Goal: Task Accomplishment & Management: Use online tool/utility

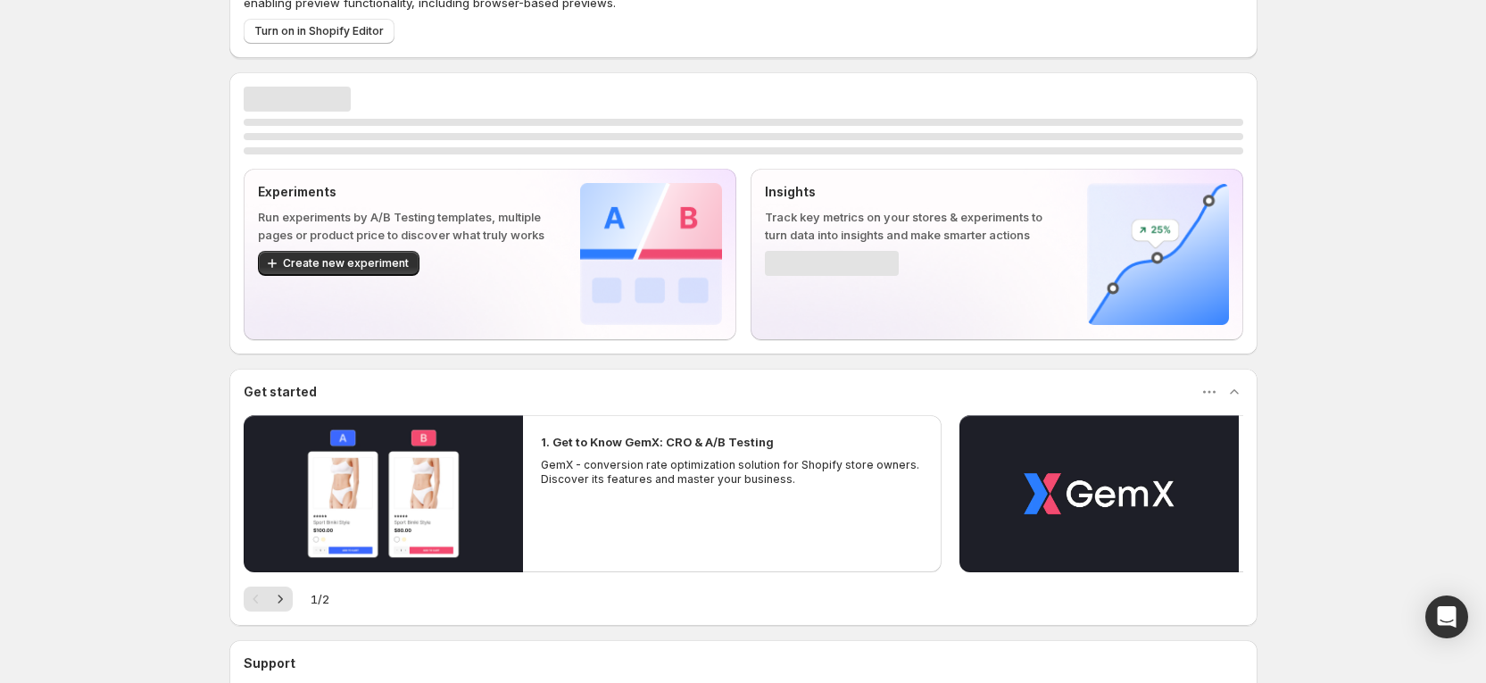
scroll to position [134, 0]
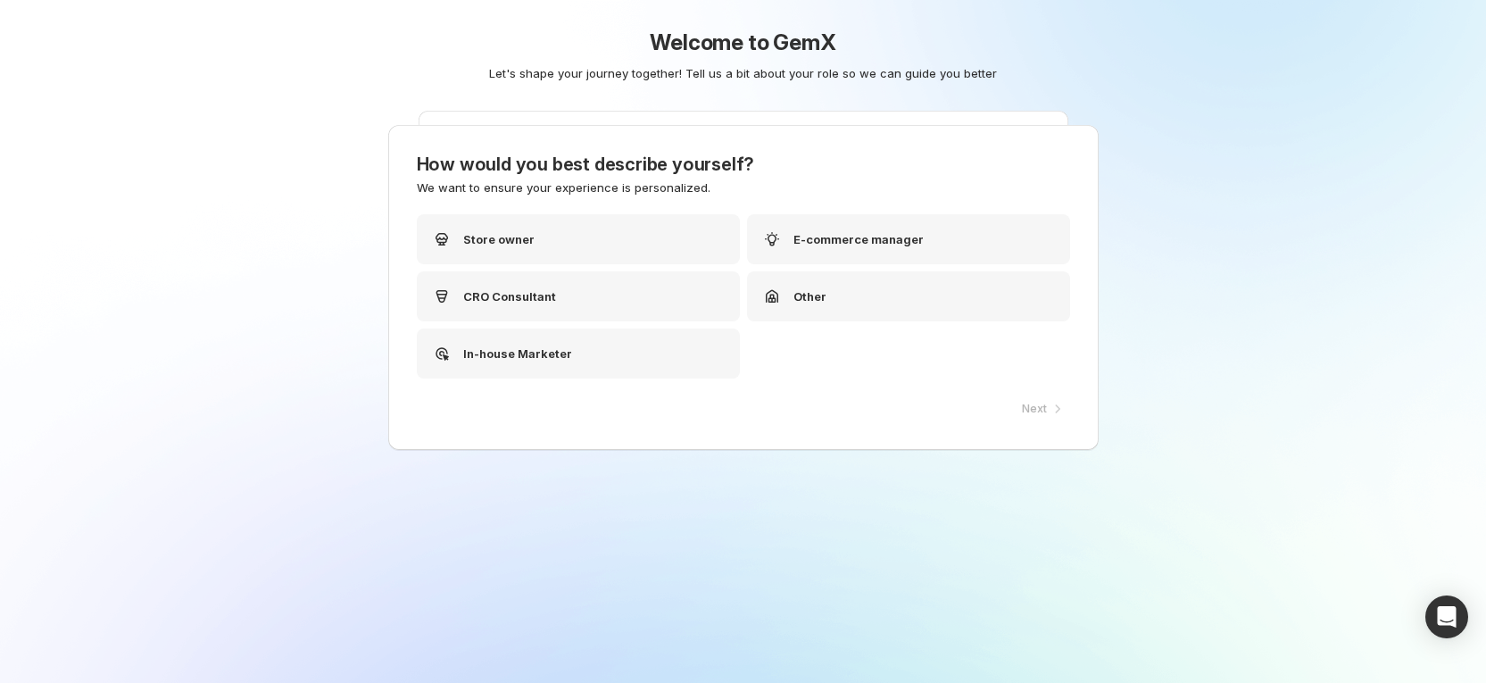
click at [349, 129] on div "Welcome to GemX Let's shape your journey together! Tell us a bit about your rol…" at bounding box center [743, 98] width 891 height 196
click at [603, 229] on div "Store owner" at bounding box center [584, 239] width 323 height 50
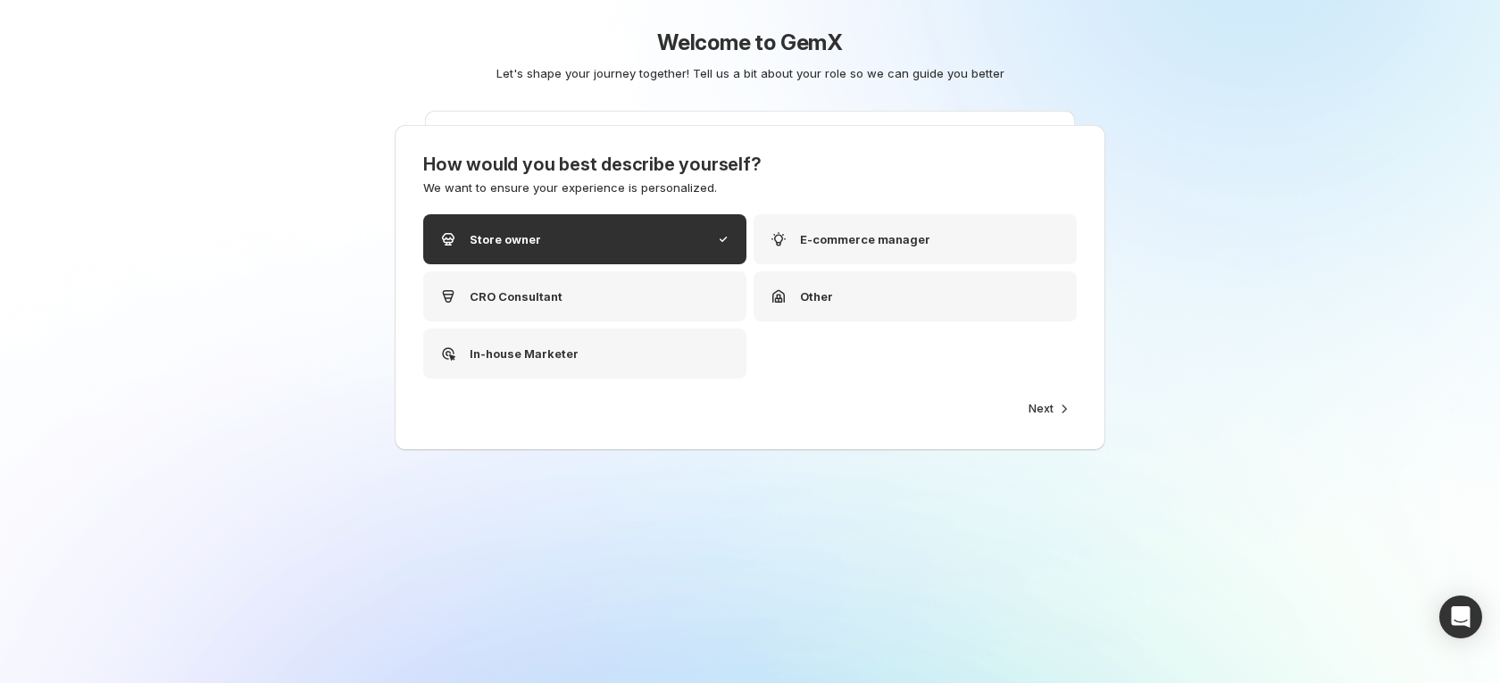
click at [1045, 403] on span "Next" at bounding box center [1040, 409] width 25 height 14
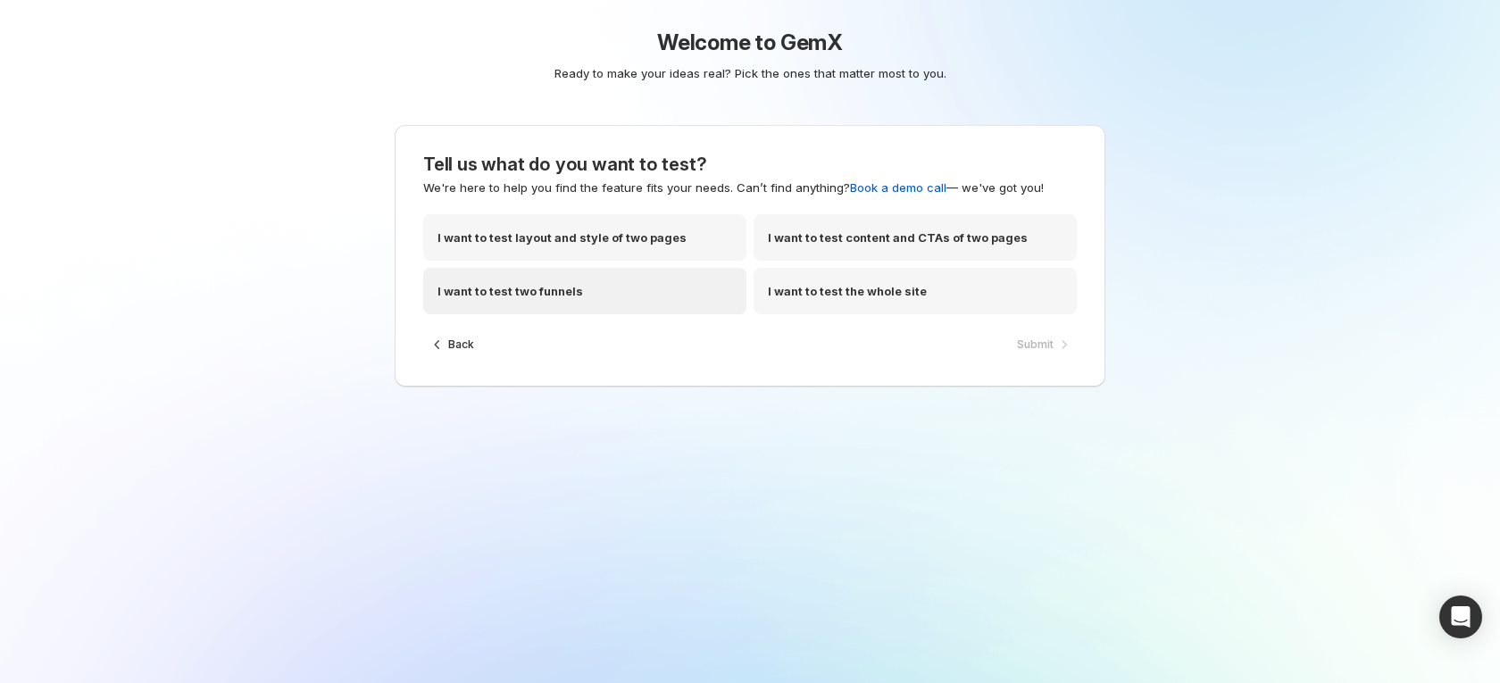
click at [591, 299] on div "I want to test two funnels" at bounding box center [584, 291] width 323 height 46
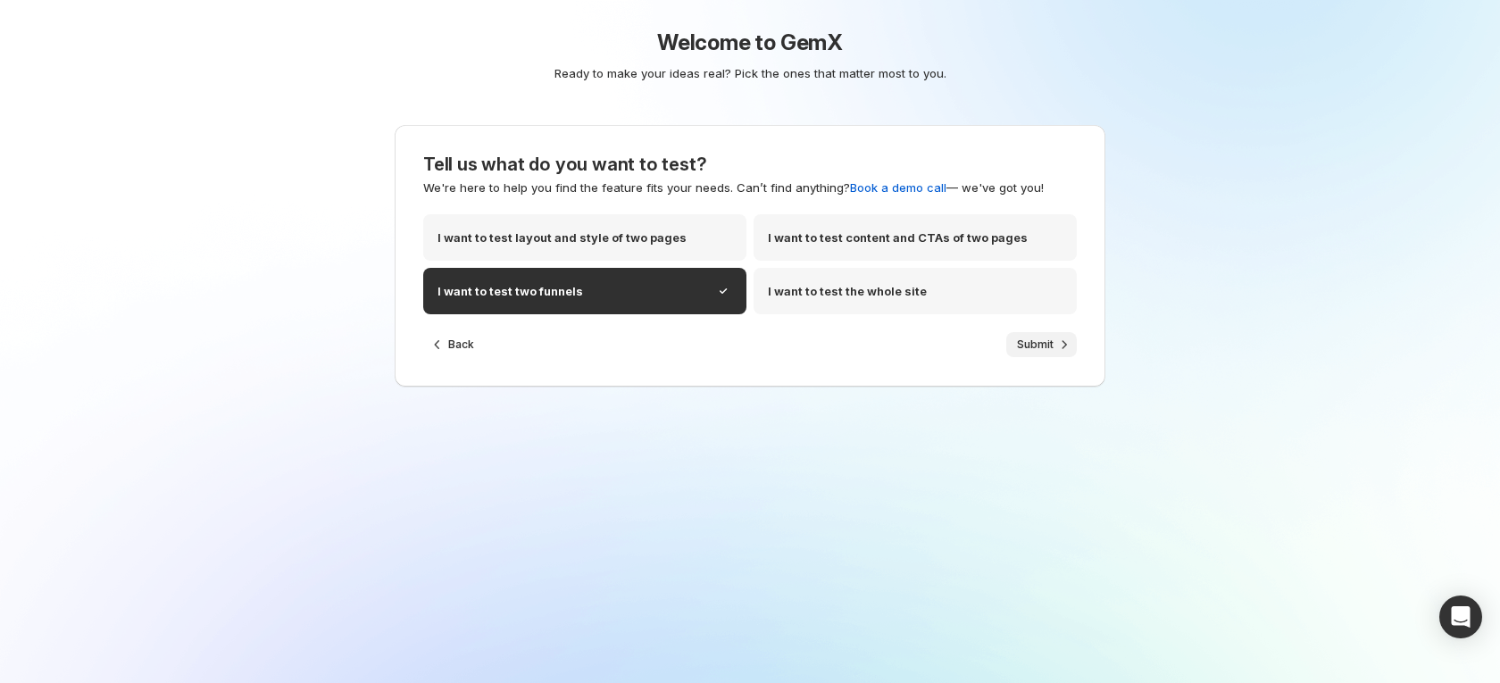
click at [1028, 348] on span "Submit" at bounding box center [1035, 344] width 37 height 14
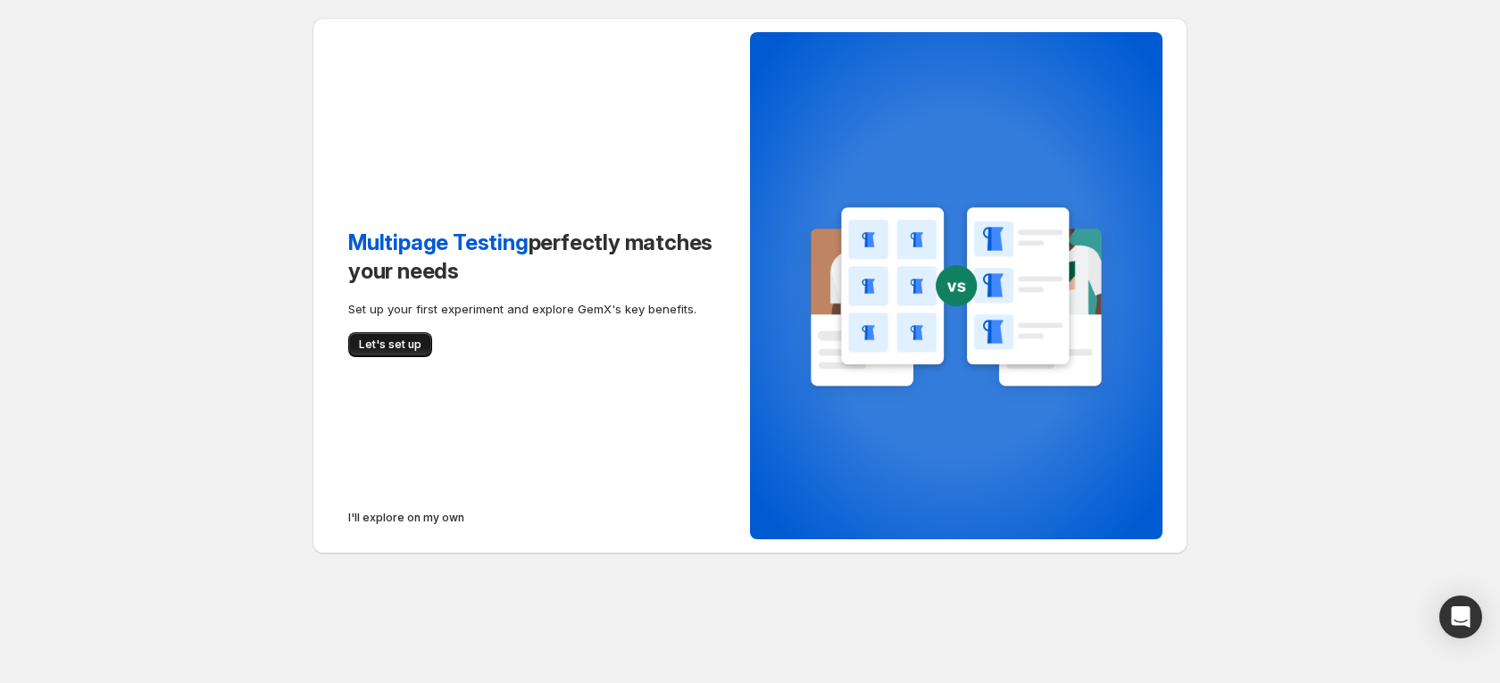
click at [413, 340] on span "Let's set up" at bounding box center [390, 344] width 62 height 14
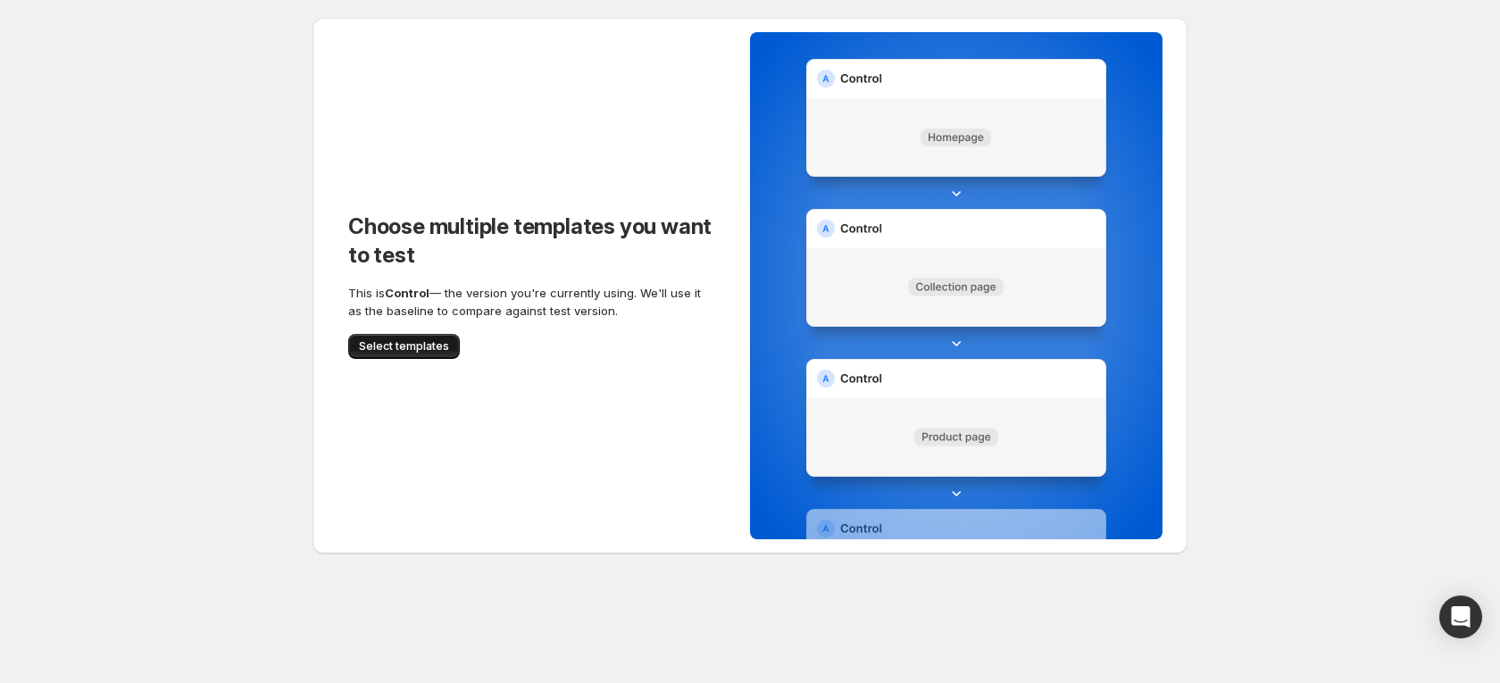
click at [424, 345] on span "Select templates" at bounding box center [404, 346] width 90 height 14
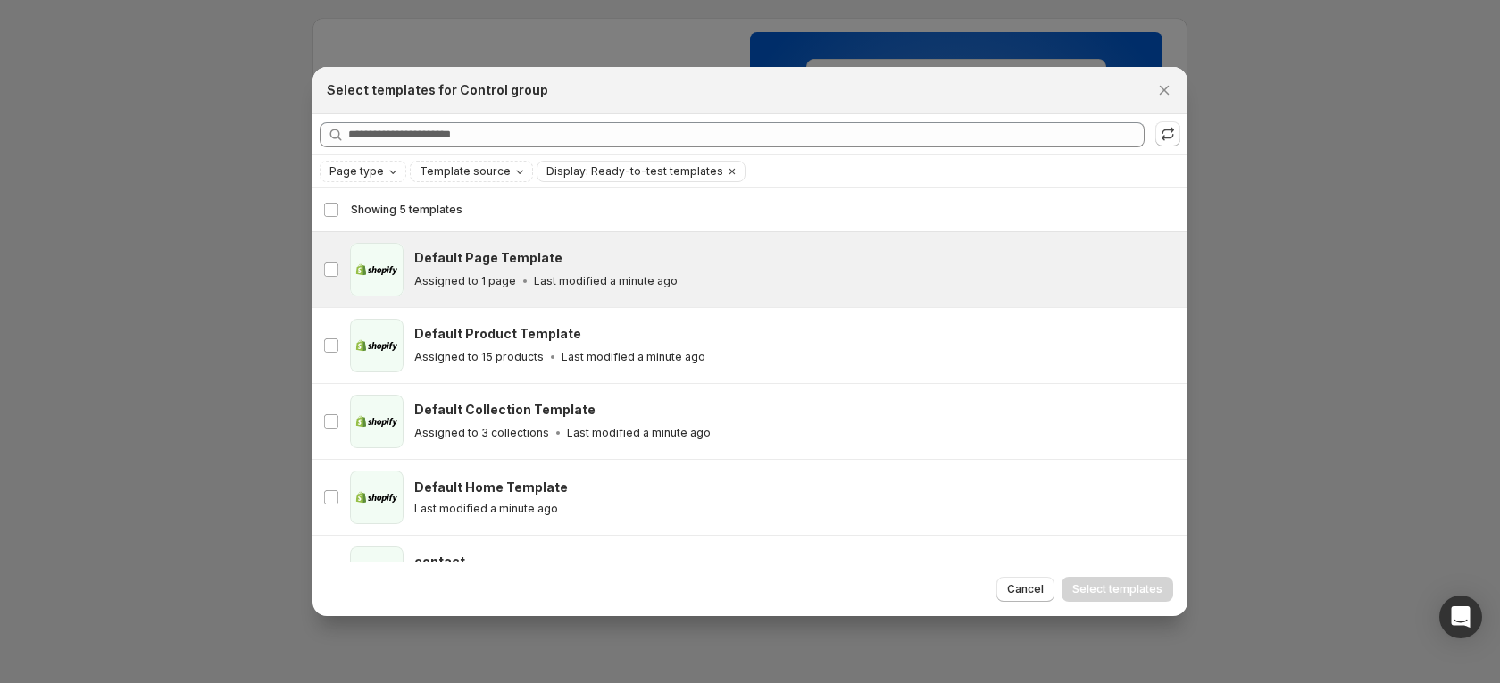
click at [518, 272] on icon ":rb:" at bounding box center [525, 281] width 18 height 18
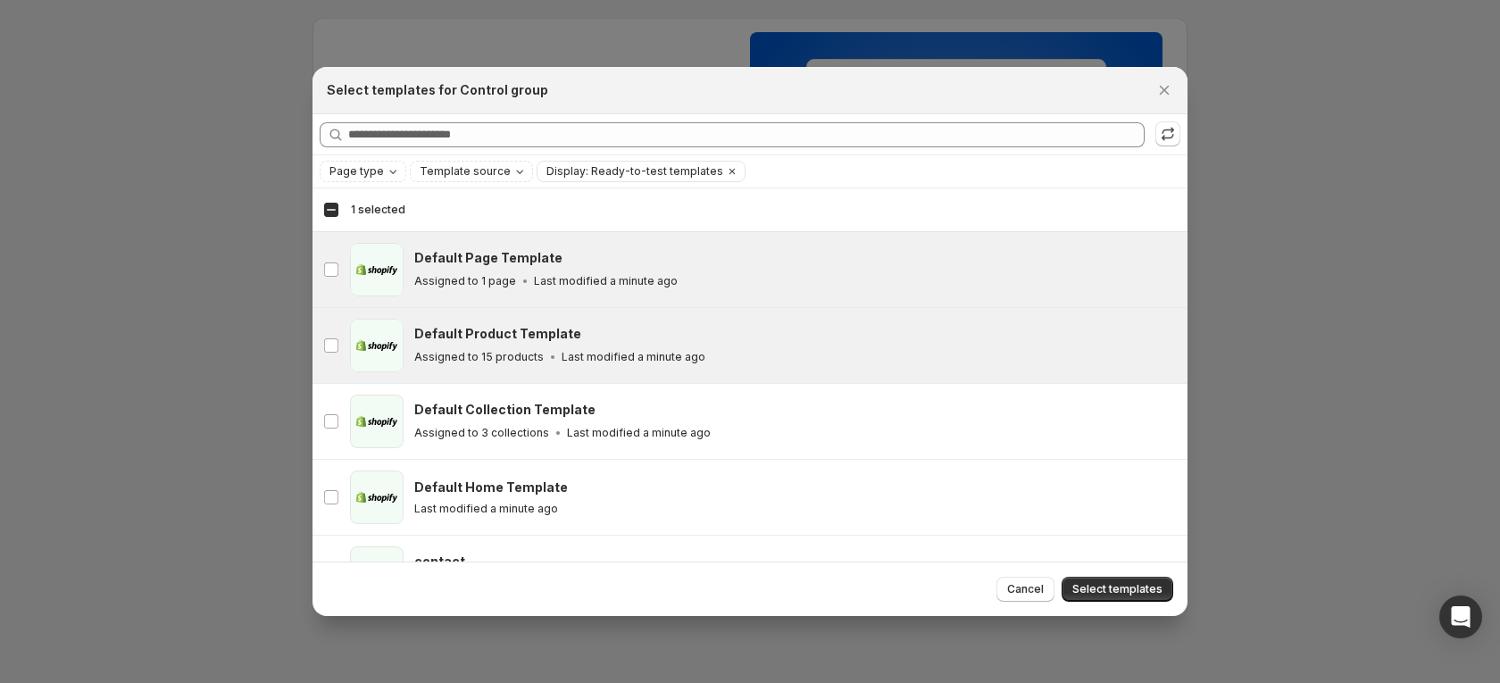
click at [521, 330] on h3 "Default Product Template" at bounding box center [497, 334] width 167 height 18
click at [1102, 589] on span "Select templates" at bounding box center [1117, 589] width 90 height 14
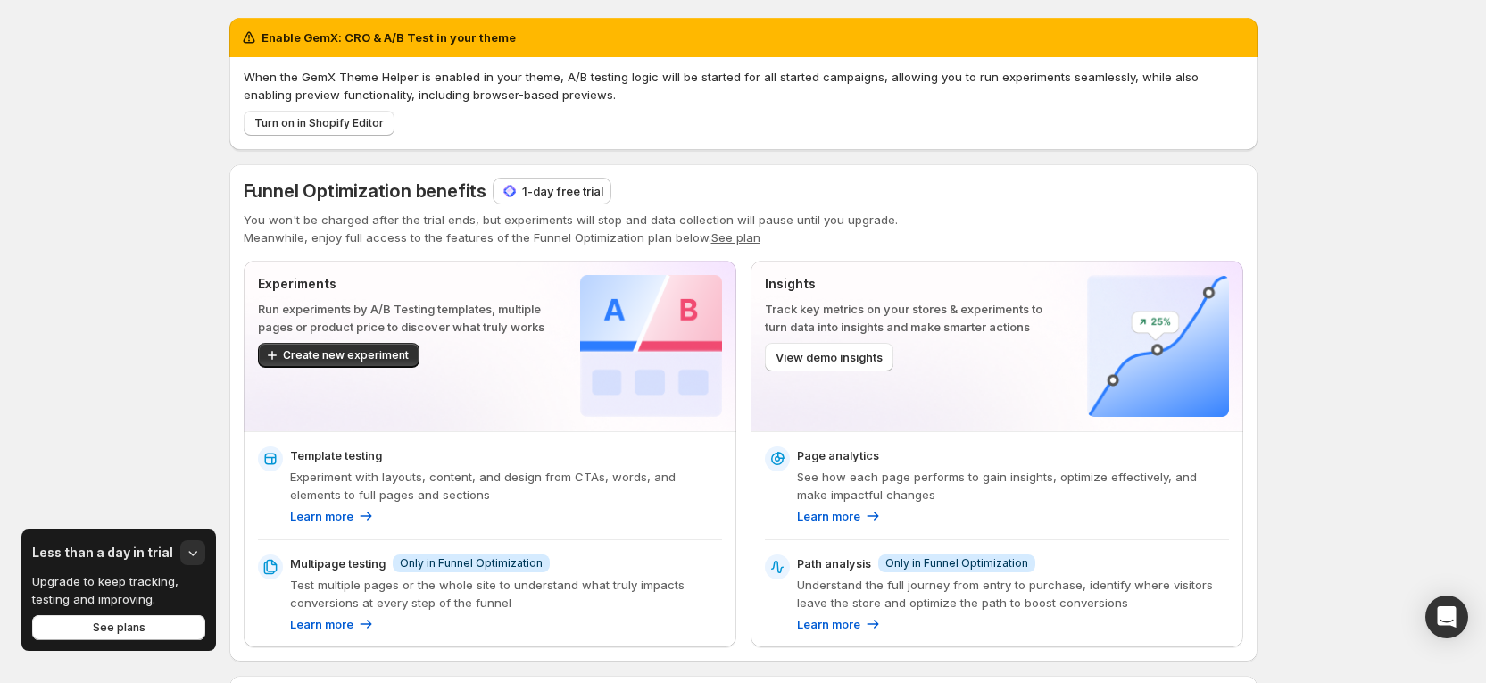
click at [570, 195] on p "1-day free trial" at bounding box center [562, 191] width 81 height 18
click at [348, 117] on span "Turn on in Shopify Editor" at bounding box center [318, 123] width 129 height 14
click at [570, 190] on p "1-day free trial" at bounding box center [562, 191] width 81 height 18
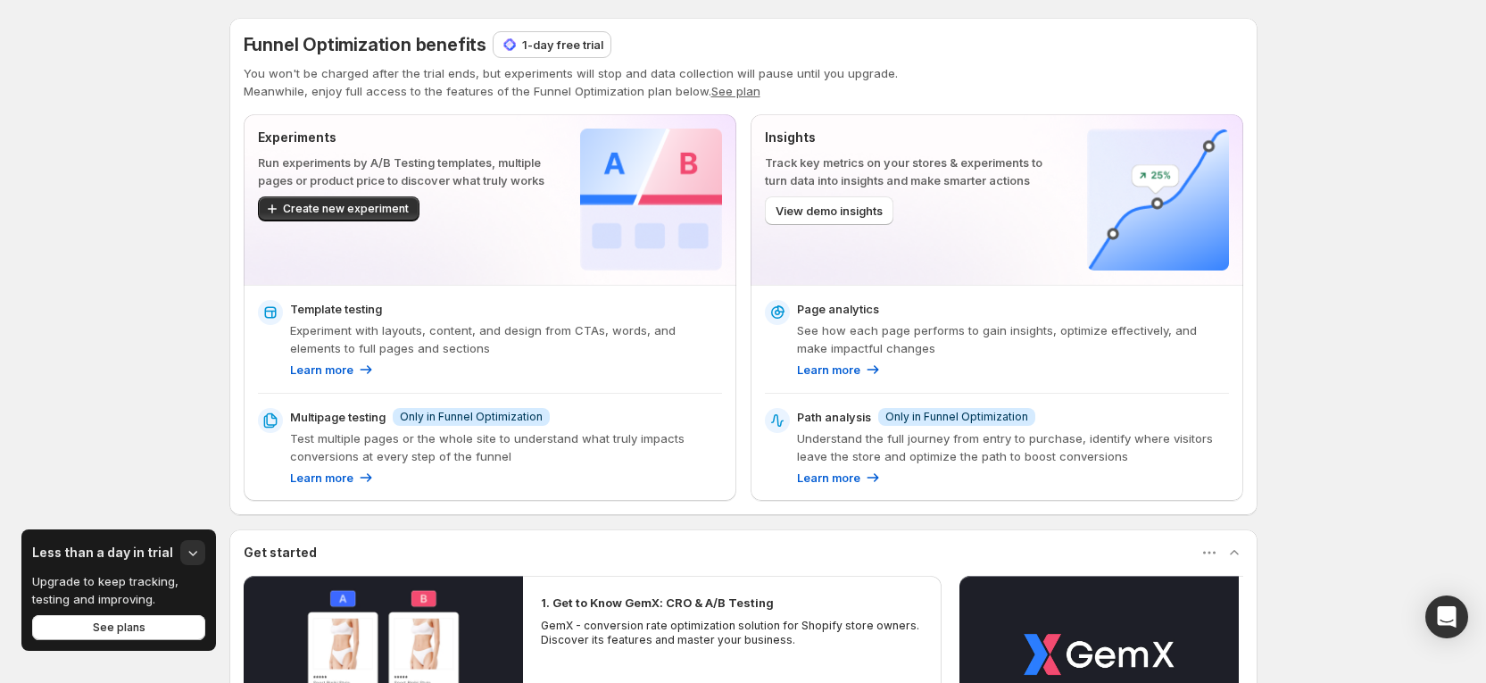
click at [549, 49] on p "1-day free trial" at bounding box center [562, 45] width 81 height 18
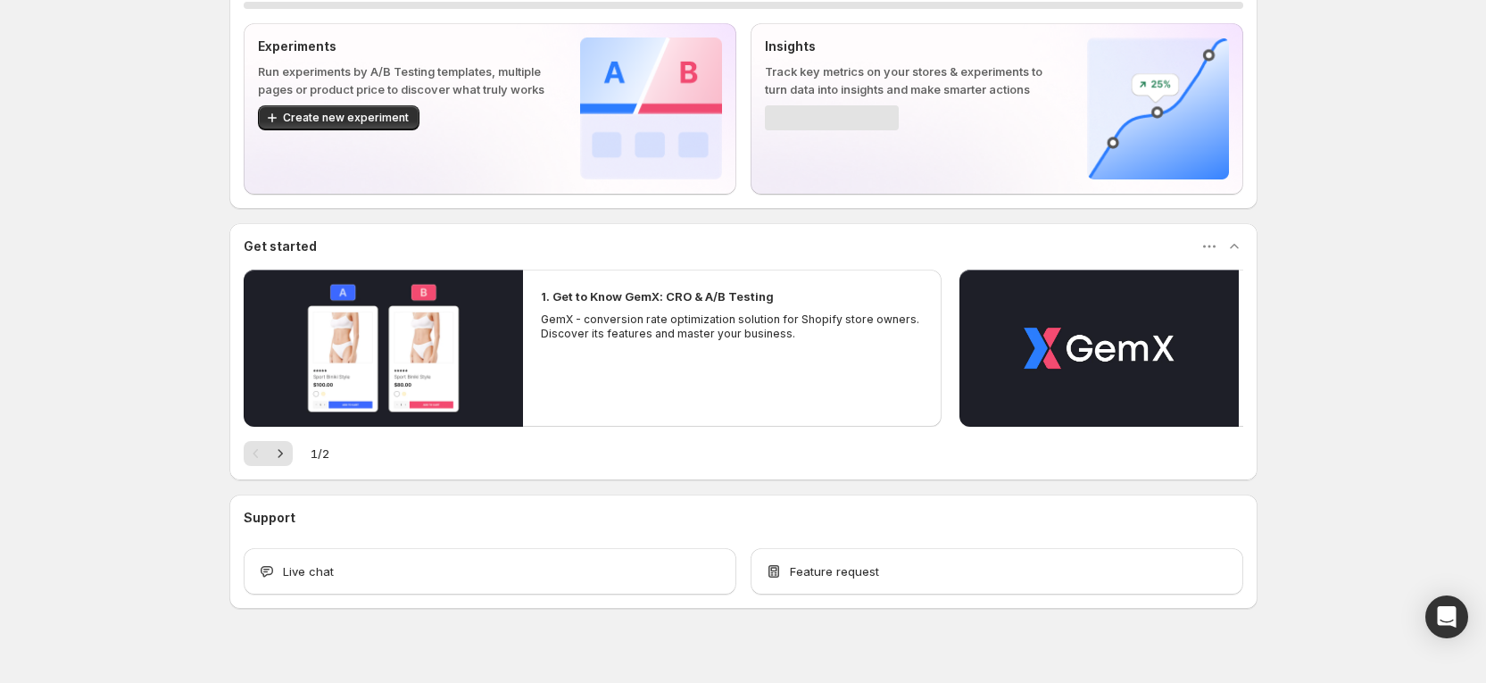
scroll to position [113, 0]
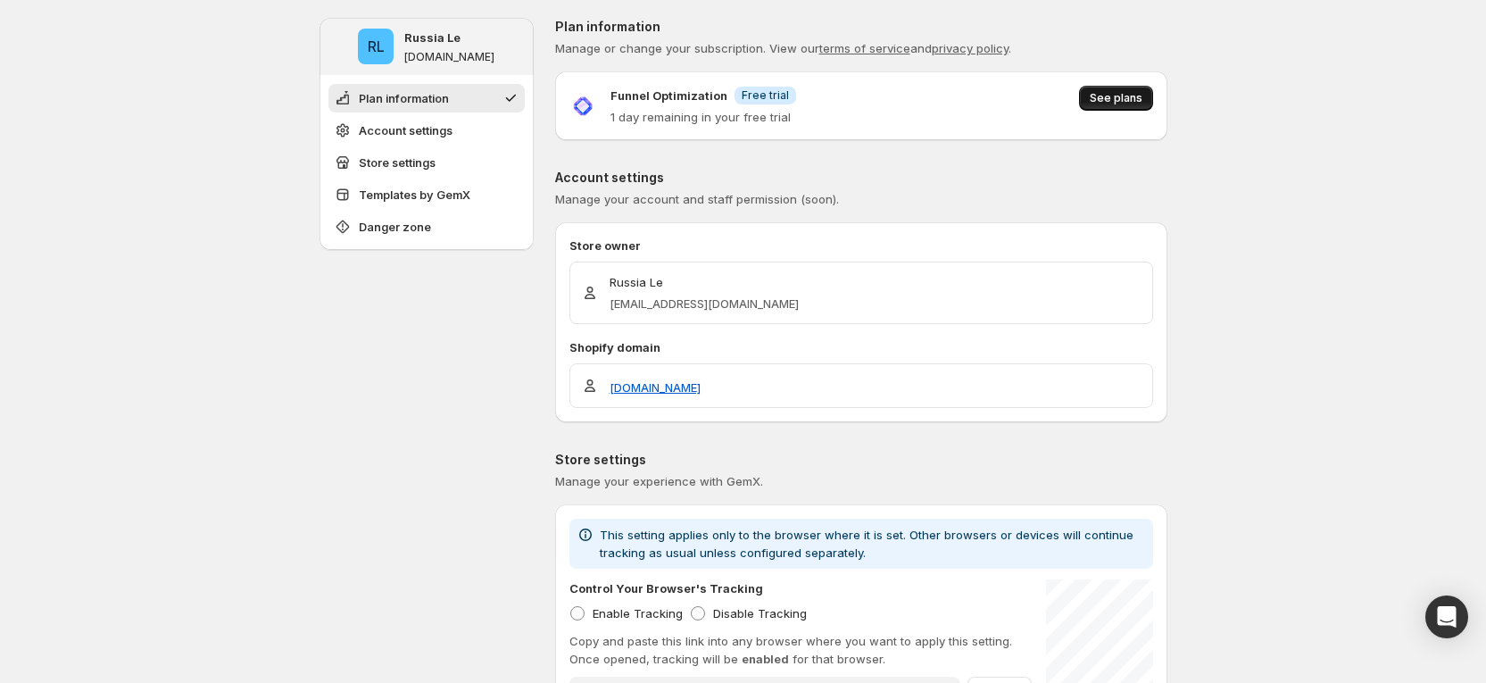
click at [1098, 97] on span "See plans" at bounding box center [1116, 98] width 53 height 14
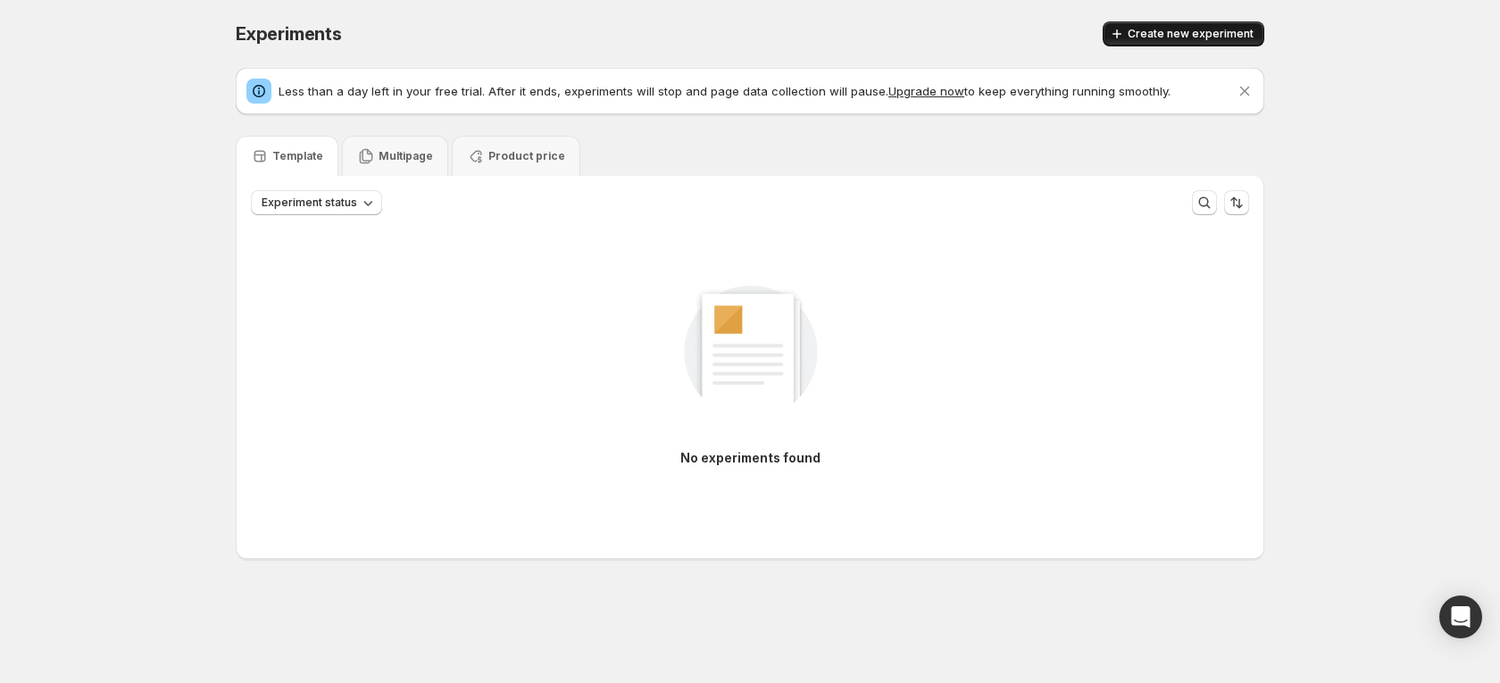
click at [1198, 40] on span "Create new experiment" at bounding box center [1190, 34] width 126 height 14
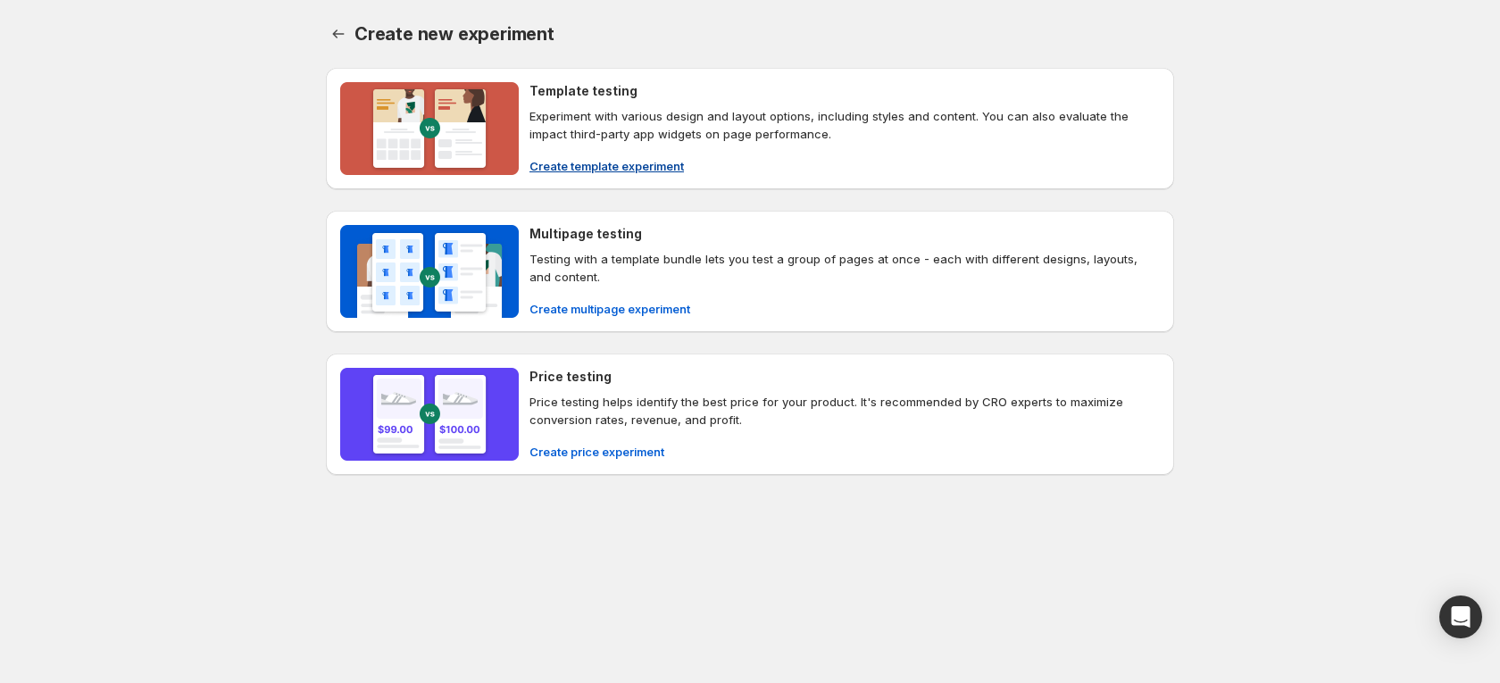
click at [586, 158] on span "Create template experiment" at bounding box center [606, 166] width 154 height 18
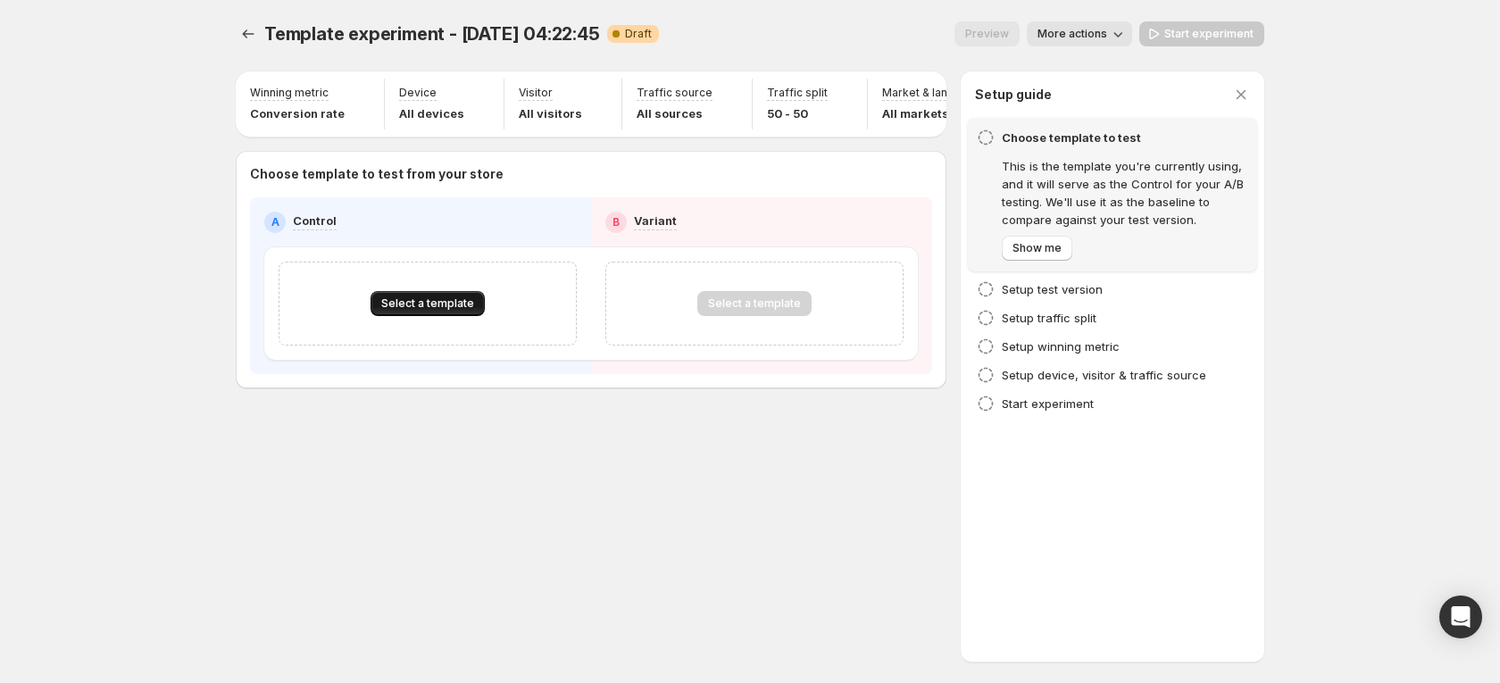
click at [453, 307] on button "Select a template" at bounding box center [427, 303] width 114 height 25
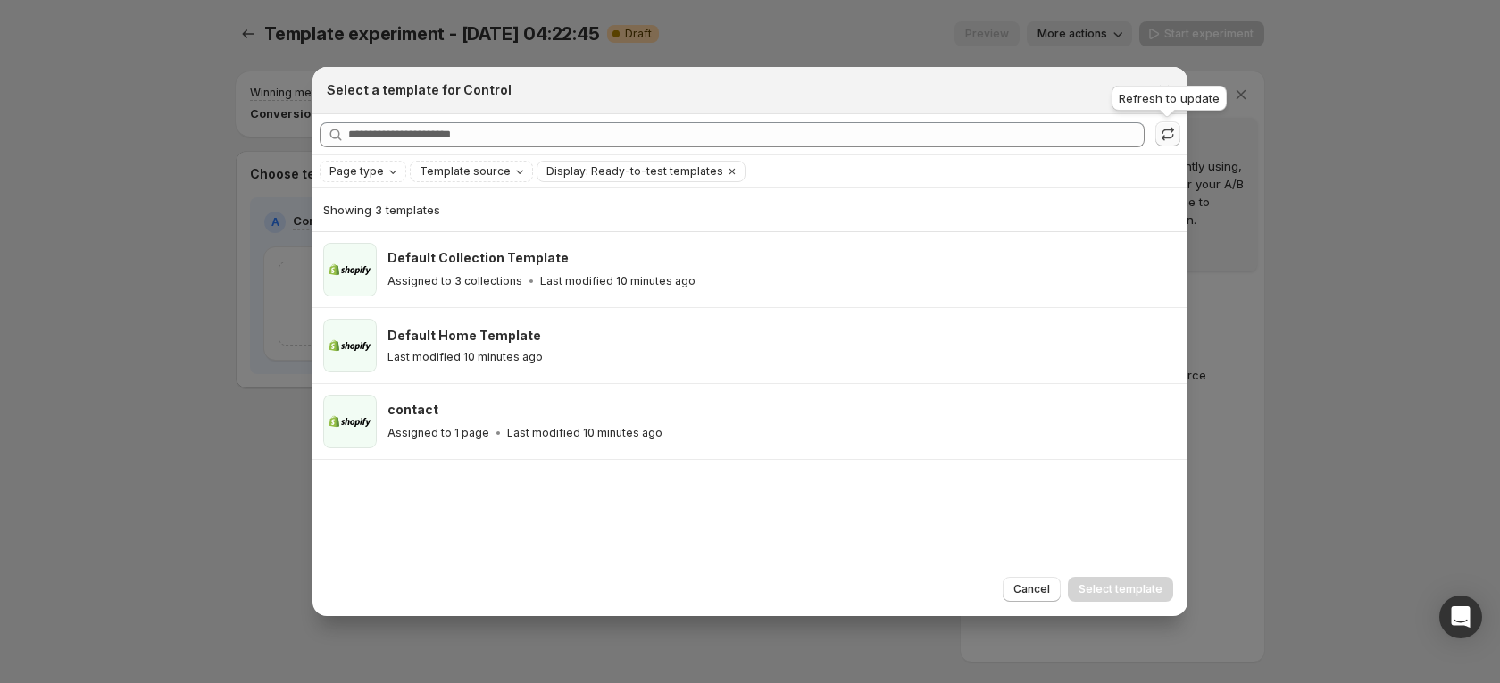
click at [1162, 135] on icon ":r1k:" at bounding box center [1168, 134] width 18 height 18
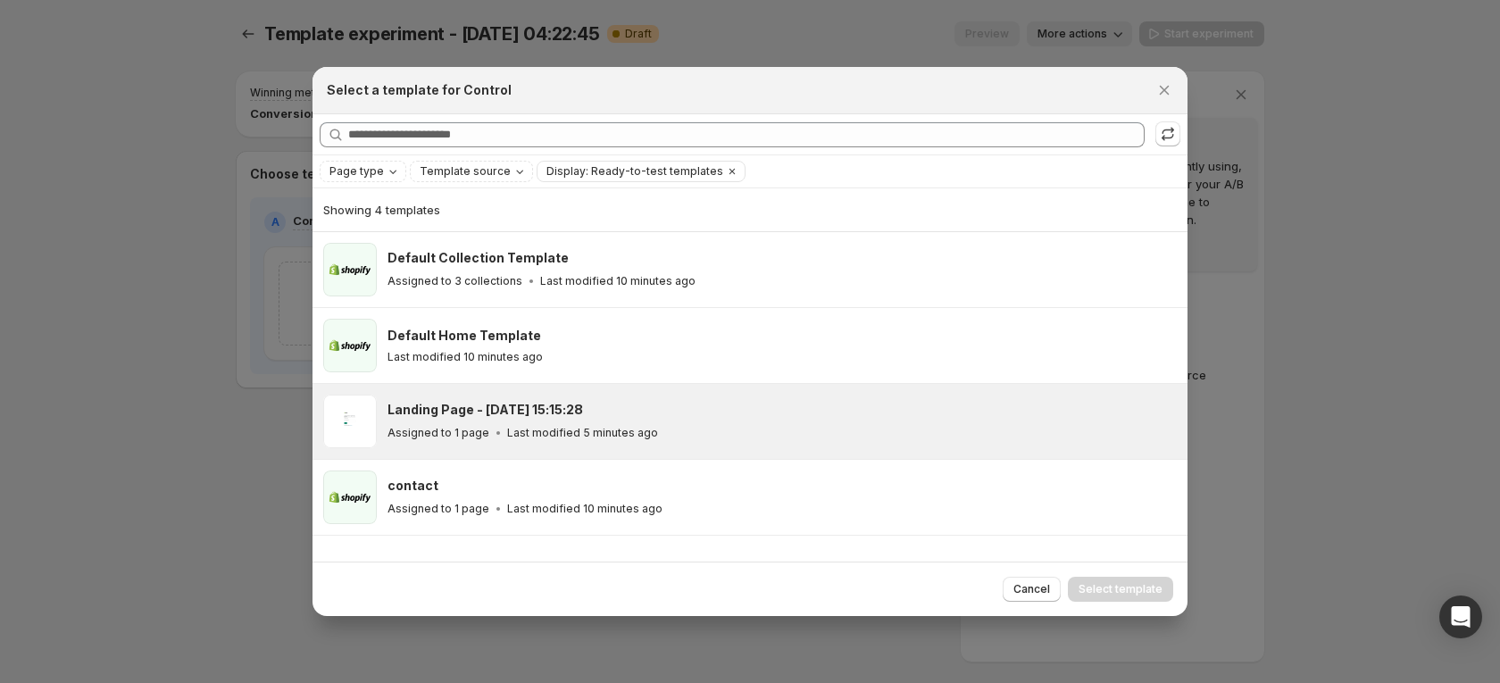
click at [511, 437] on p "Last modified 5 minutes ago" at bounding box center [582, 433] width 151 height 14
click at [1100, 589] on span "Select template" at bounding box center [1120, 589] width 84 height 14
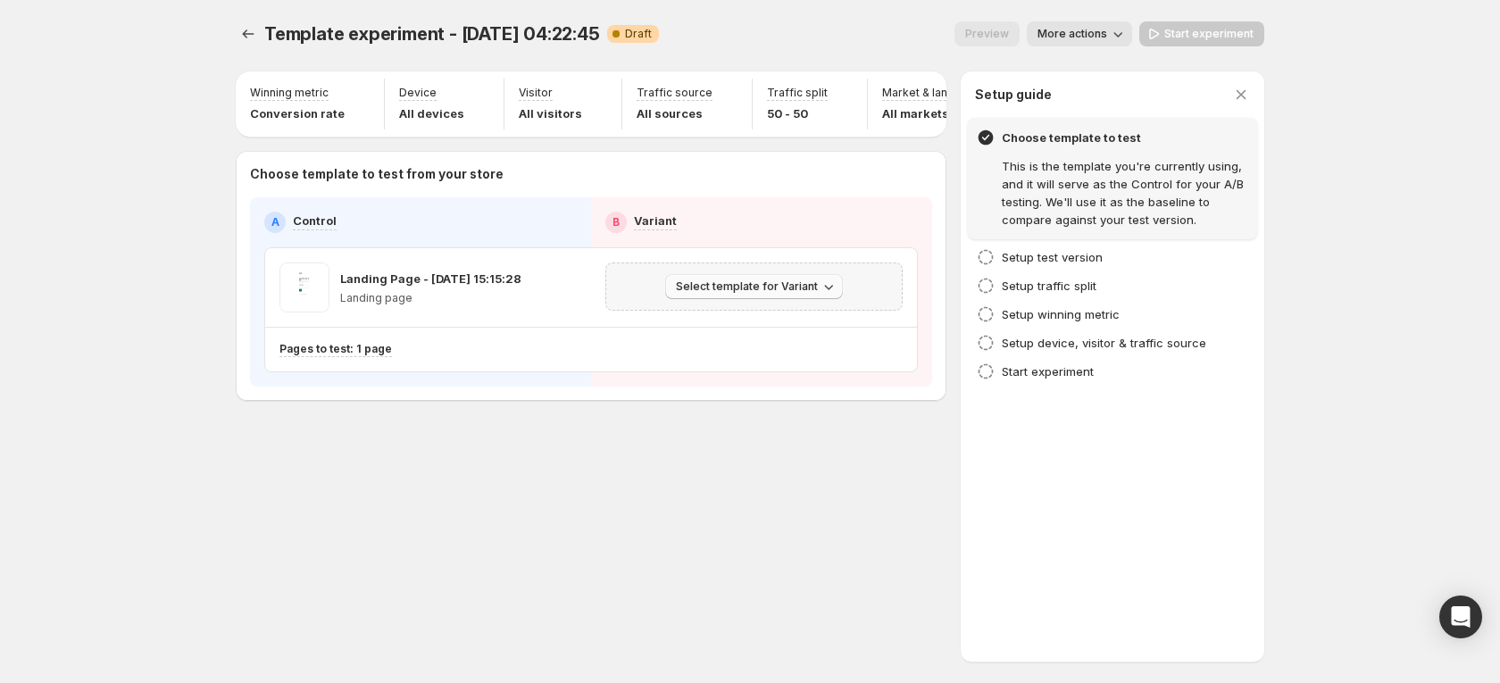
click at [801, 289] on button "Select template for Variant" at bounding box center [754, 286] width 178 height 25
click at [763, 373] on span "Create Variant based on Control" at bounding box center [757, 368] width 182 height 14
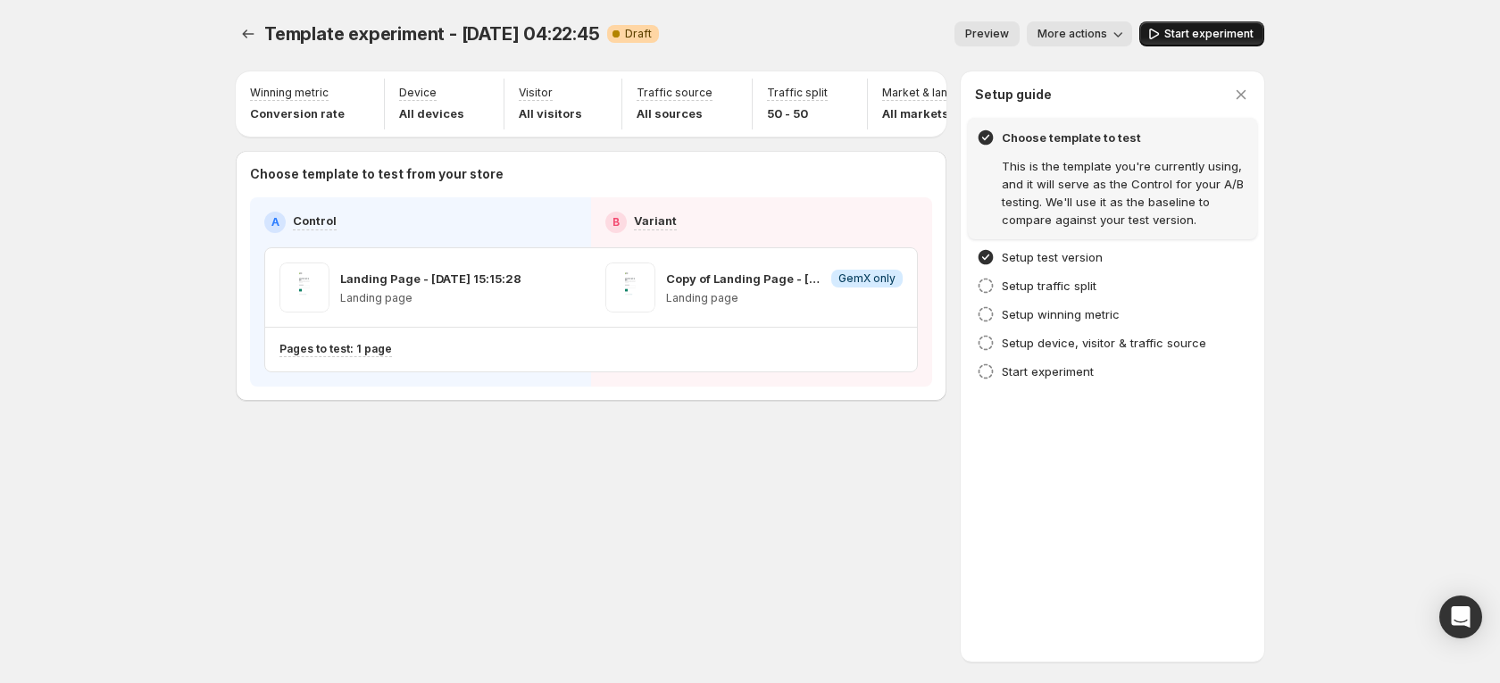
click at [1200, 32] on span "Start experiment" at bounding box center [1208, 34] width 89 height 14
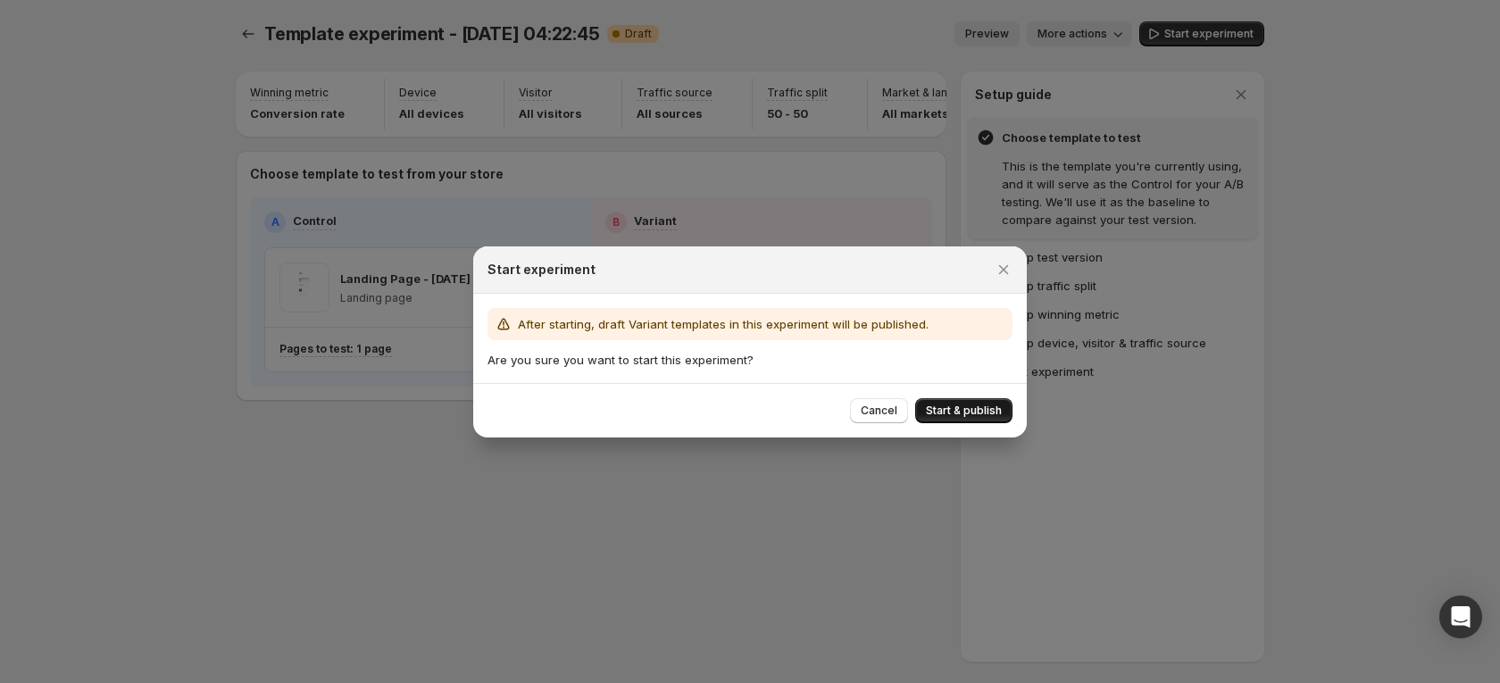
click at [977, 401] on button "Start & publish" at bounding box center [963, 410] width 97 height 25
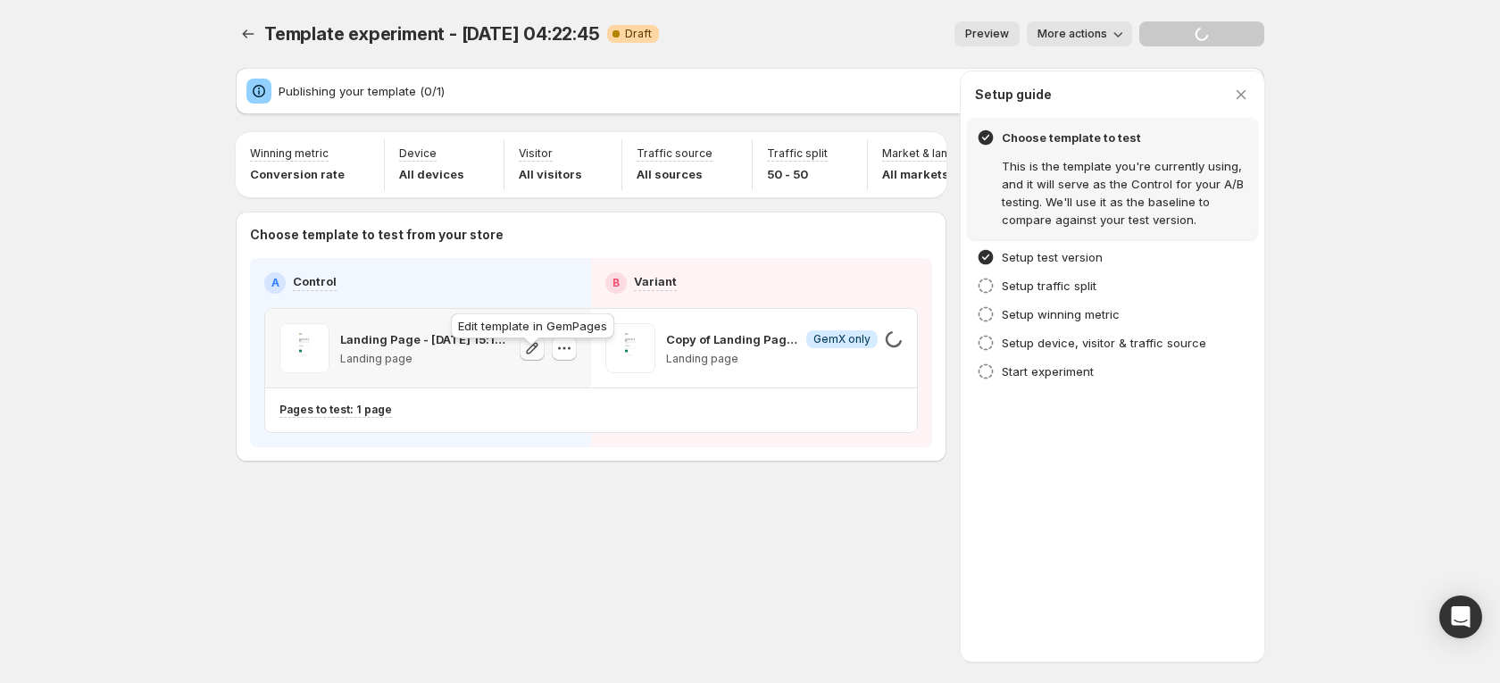
click at [523, 357] on icon "button" at bounding box center [532, 348] width 18 height 18
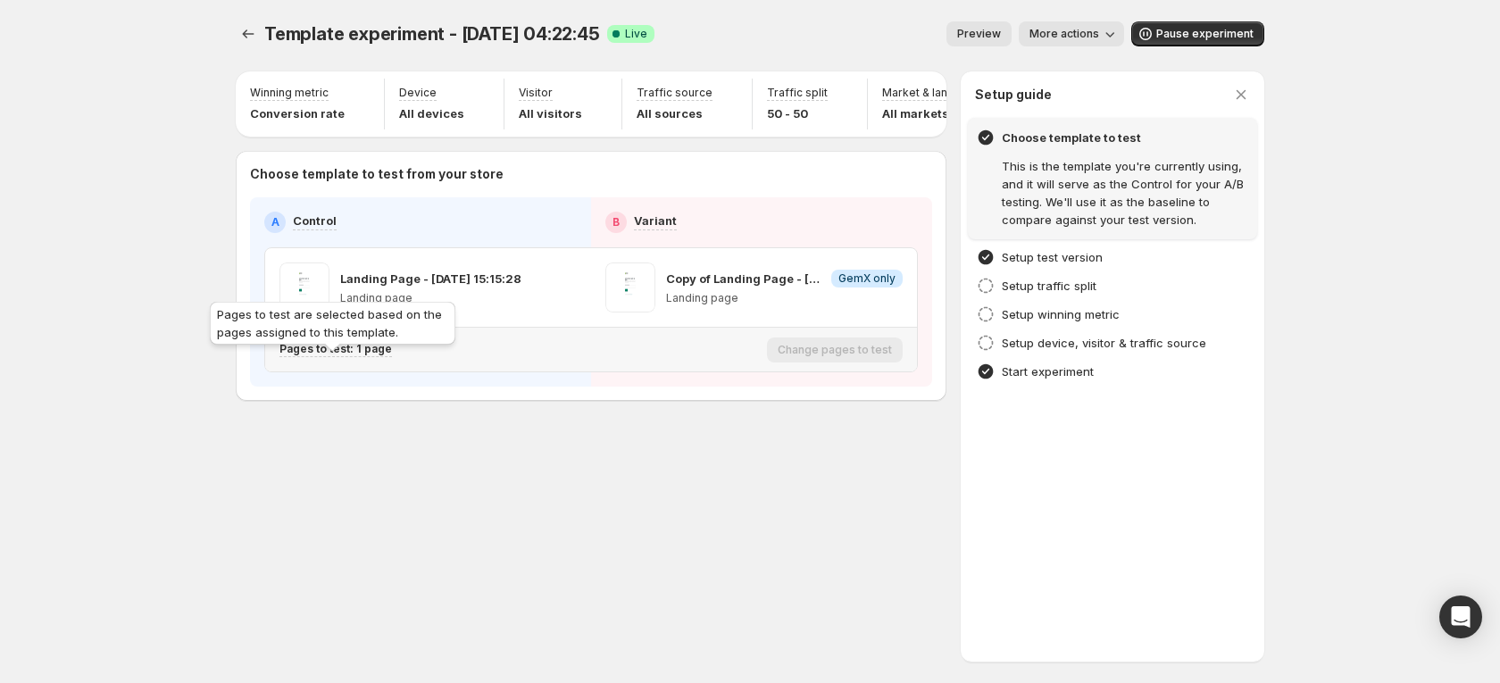
click at [360, 356] on p "Pages to test: 1 page" at bounding box center [335, 349] width 112 height 14
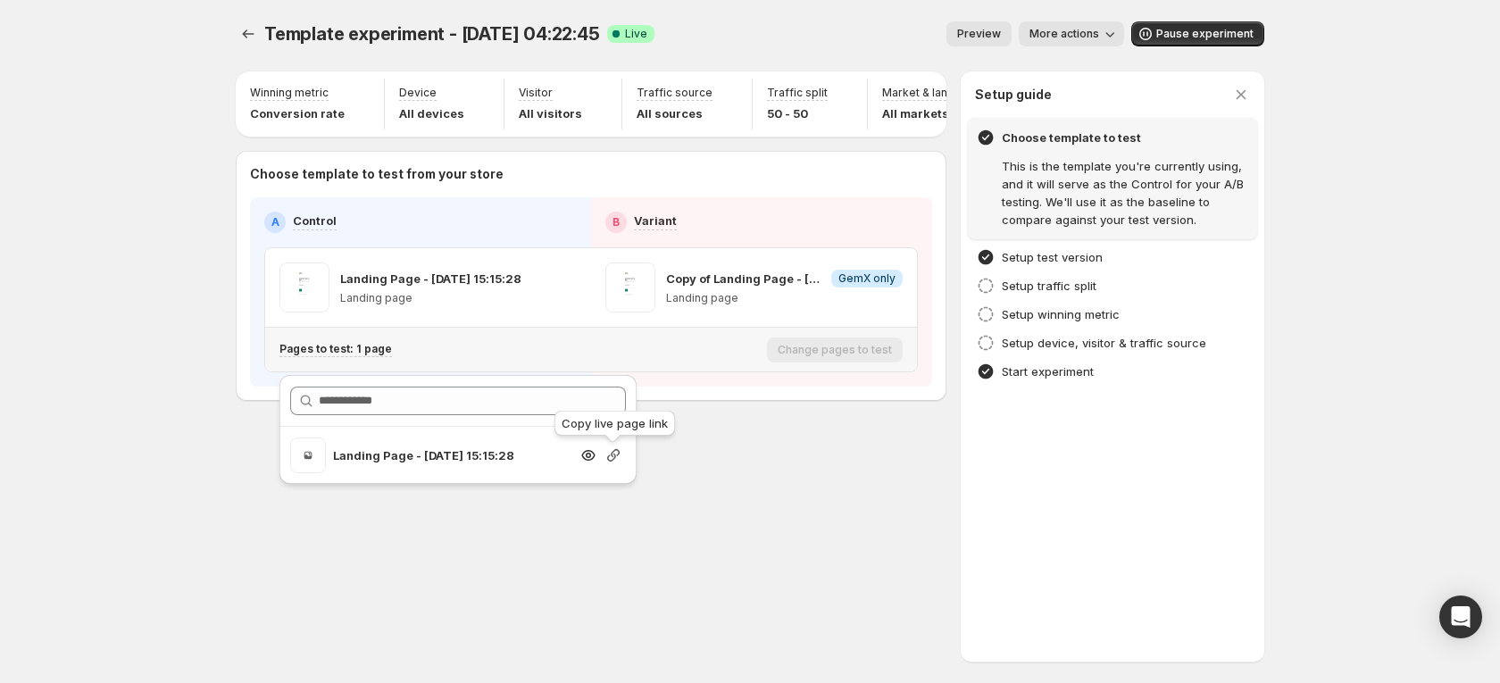
click at [605, 453] on icon "button" at bounding box center [613, 455] width 18 height 18
click at [618, 458] on icon "button" at bounding box center [613, 455] width 18 height 18
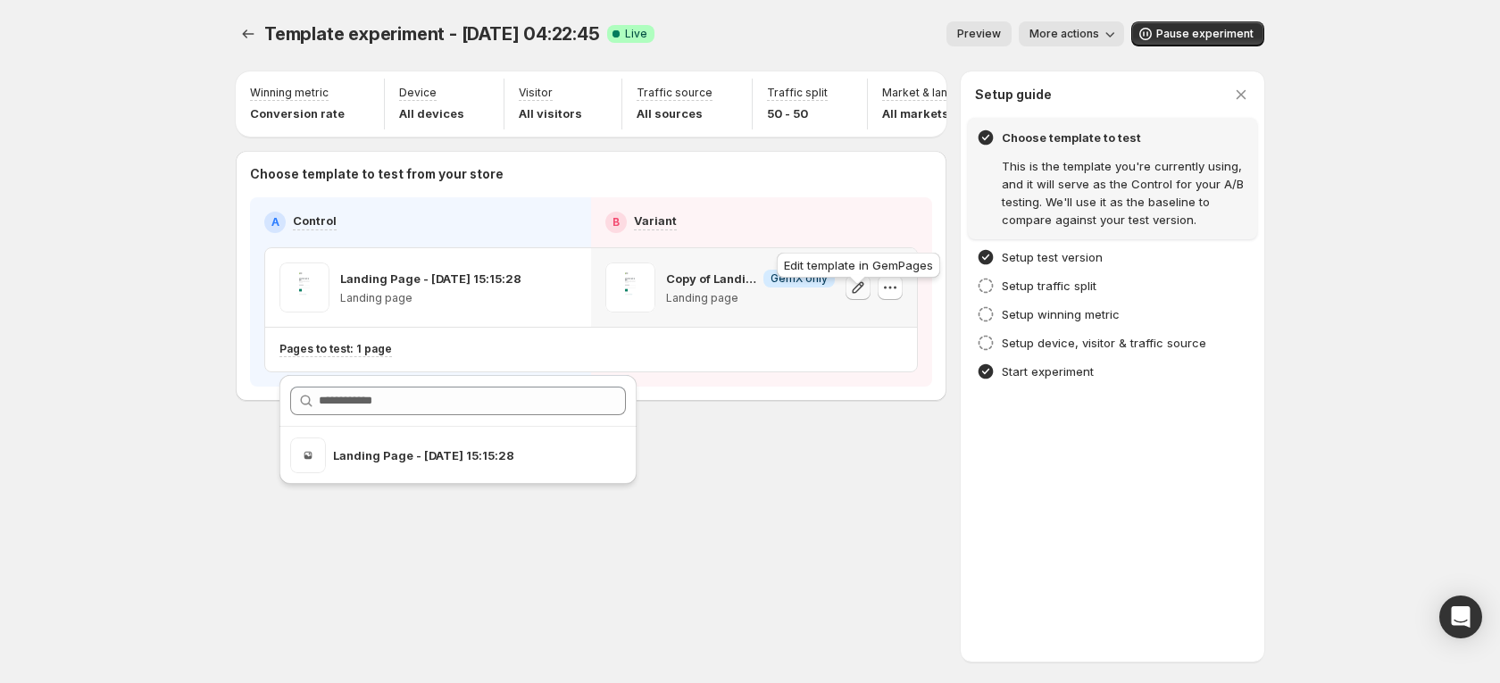
click at [850, 296] on icon "button" at bounding box center [858, 288] width 18 height 18
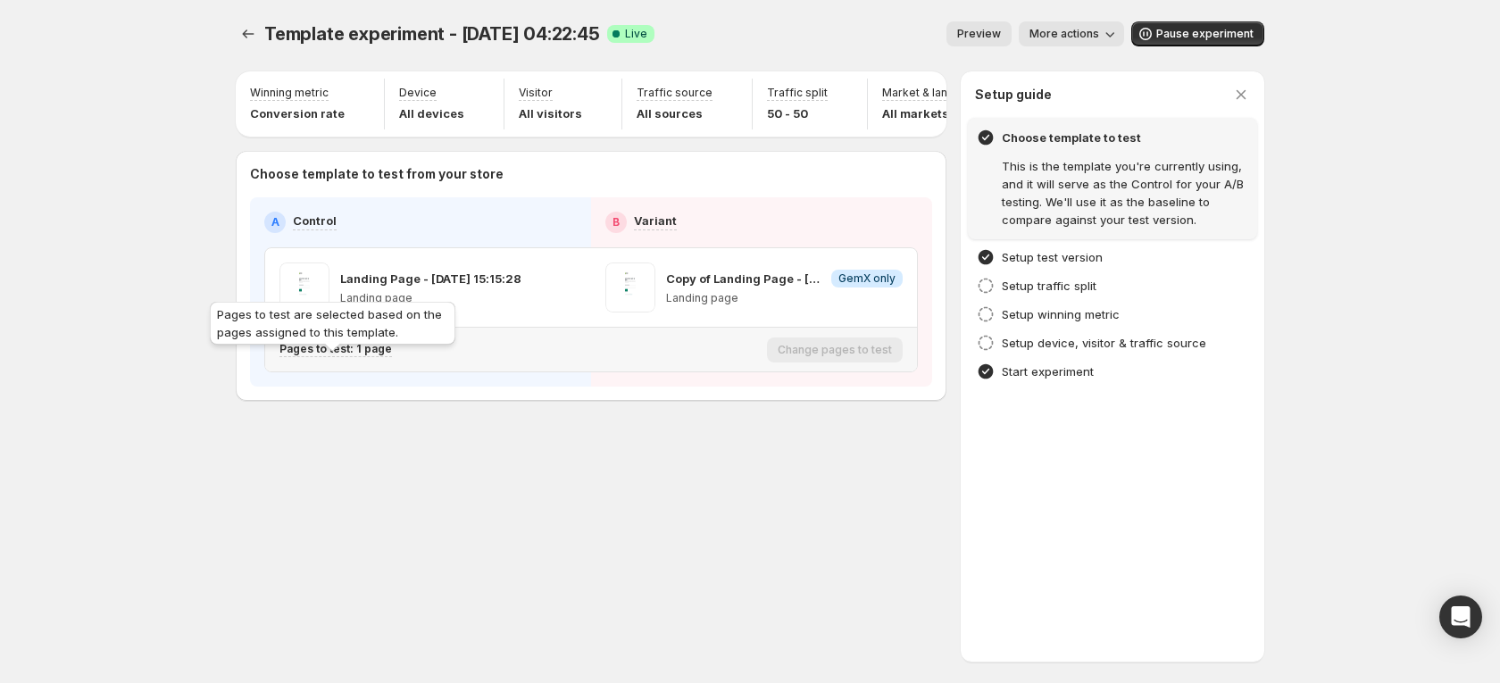
click at [369, 356] on p "Pages to test: 1 page" at bounding box center [335, 349] width 112 height 14
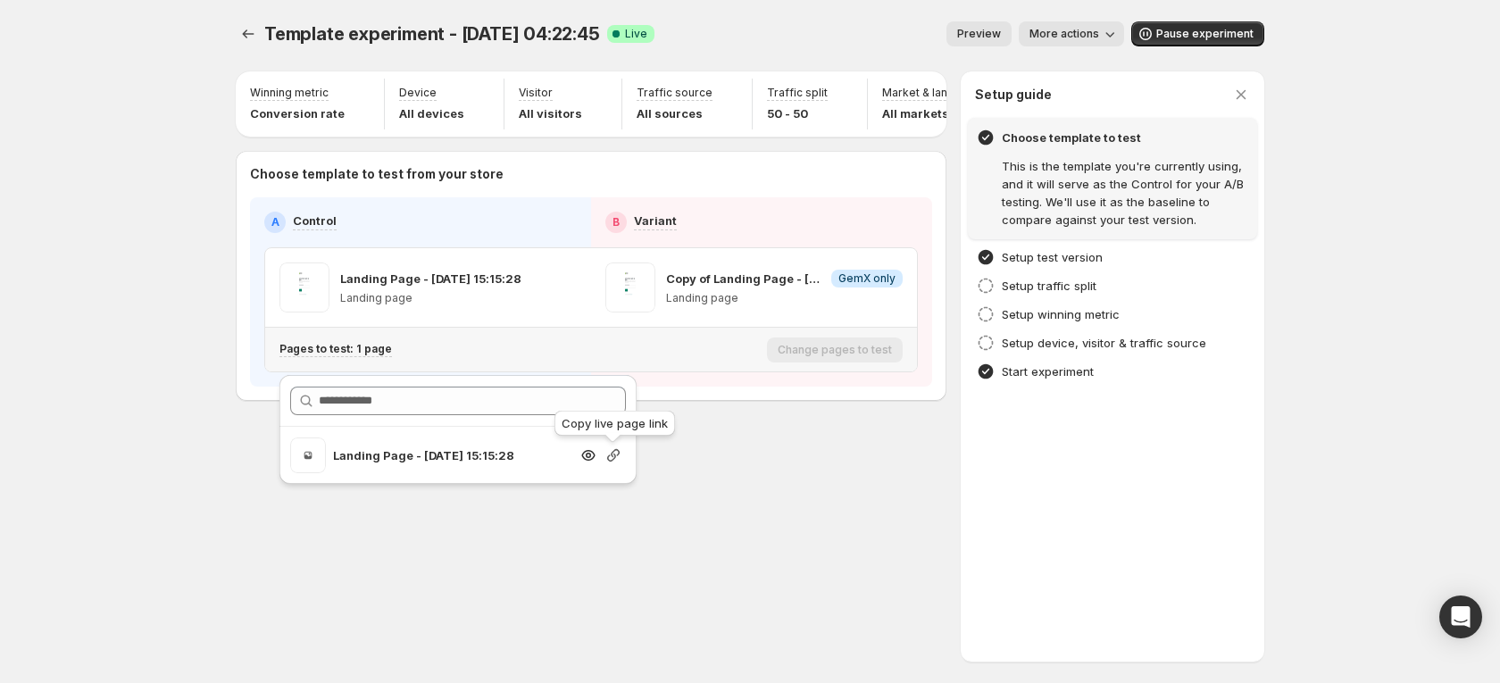
click at [611, 462] on icon "button" at bounding box center [613, 455] width 18 height 18
click at [610, 446] on icon "button" at bounding box center [613, 455] width 18 height 18
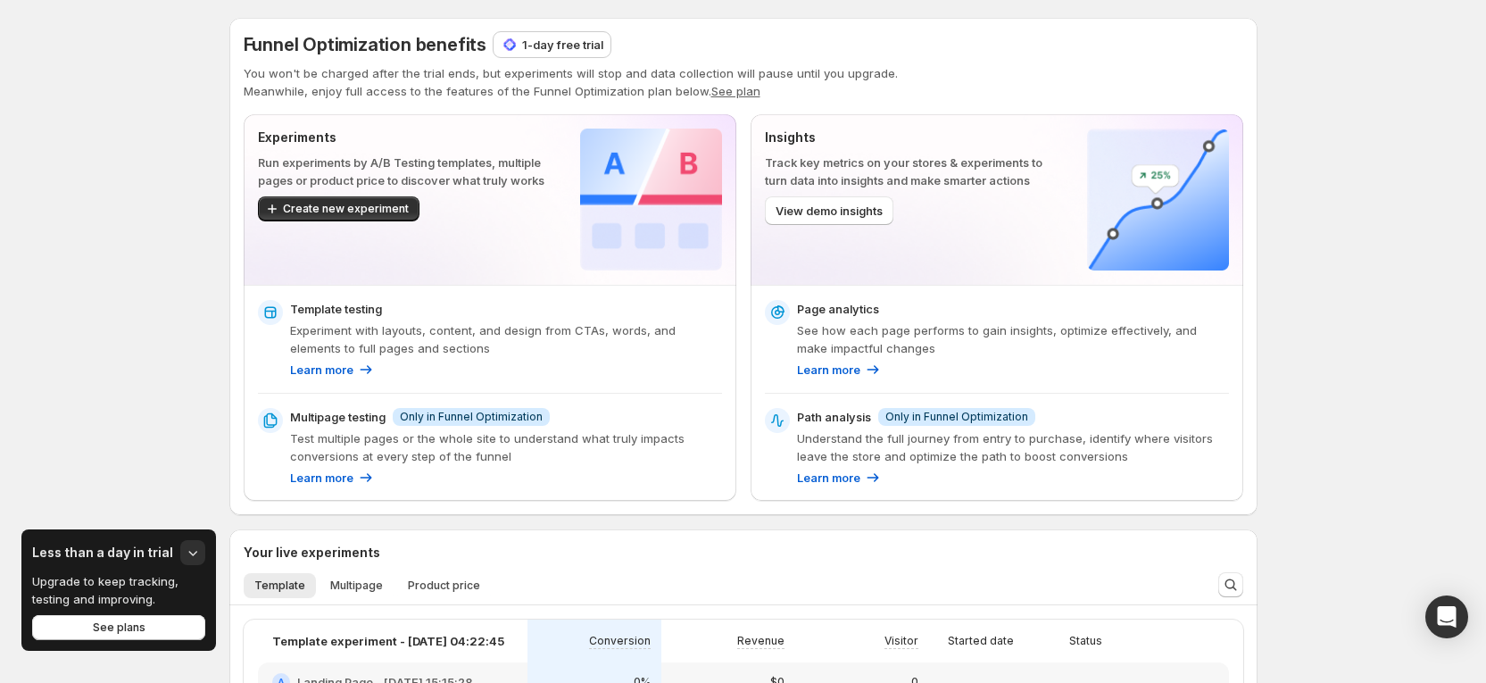
click at [576, 46] on p "1-day free trial" at bounding box center [562, 45] width 81 height 18
